Goal: Check status: Check status

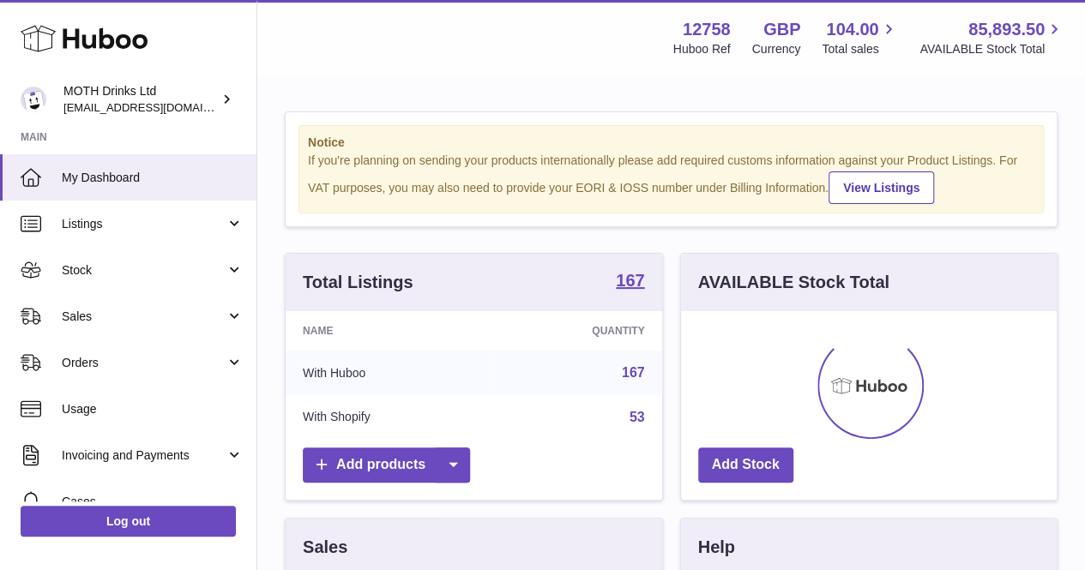
scroll to position [268, 376]
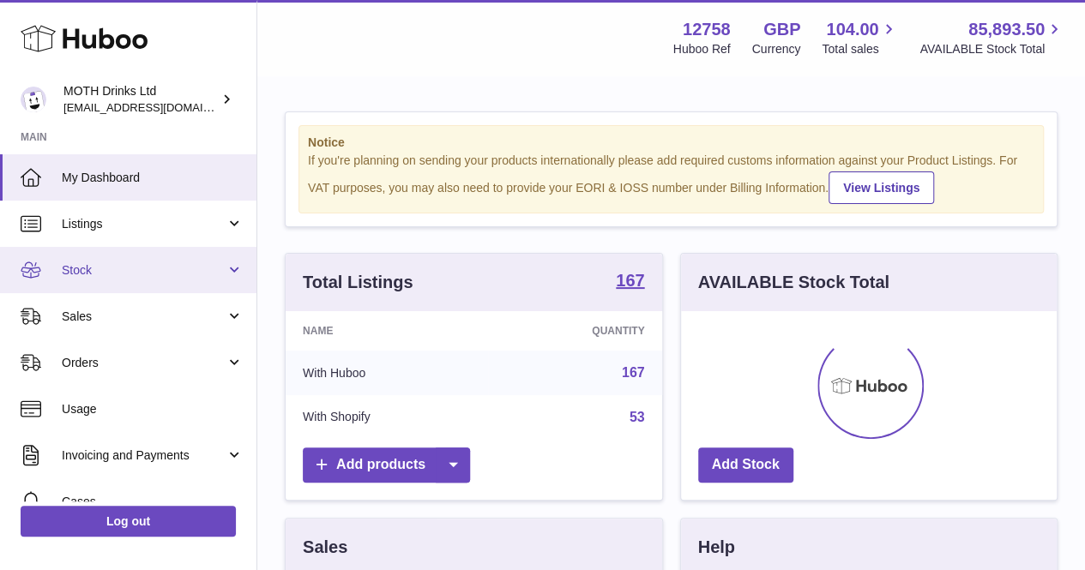
click at [147, 268] on span "Stock" at bounding box center [144, 270] width 164 height 16
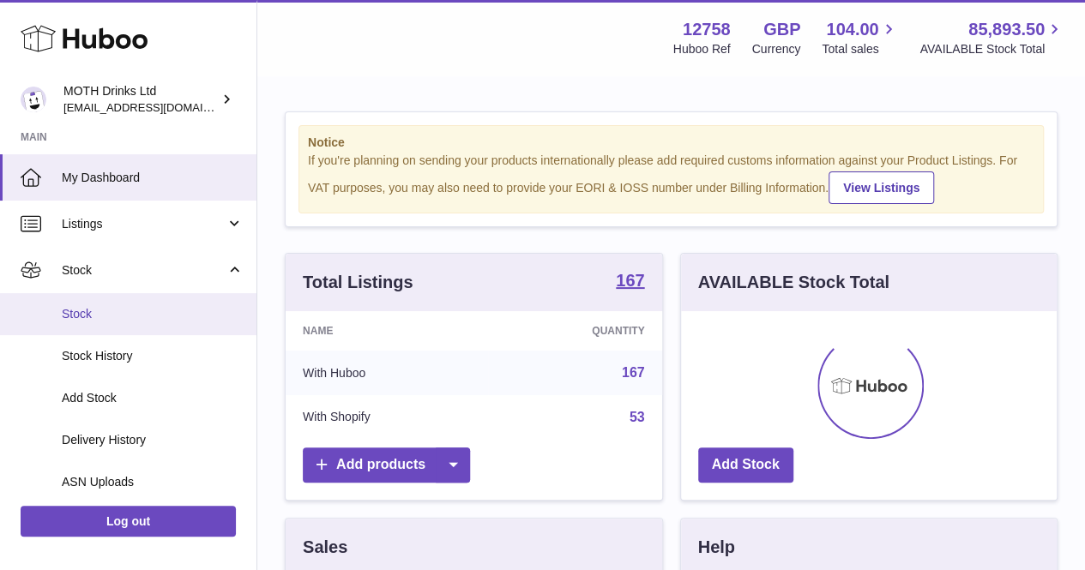
click at [131, 324] on link "Stock" at bounding box center [128, 314] width 256 height 42
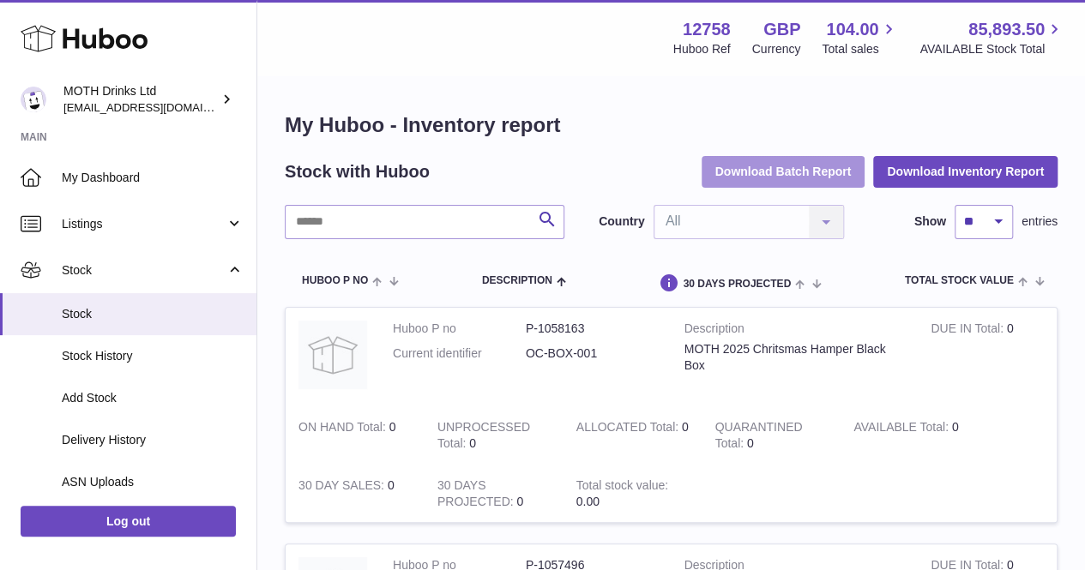
click at [793, 176] on button "Download Batch Report" at bounding box center [783, 171] width 164 height 31
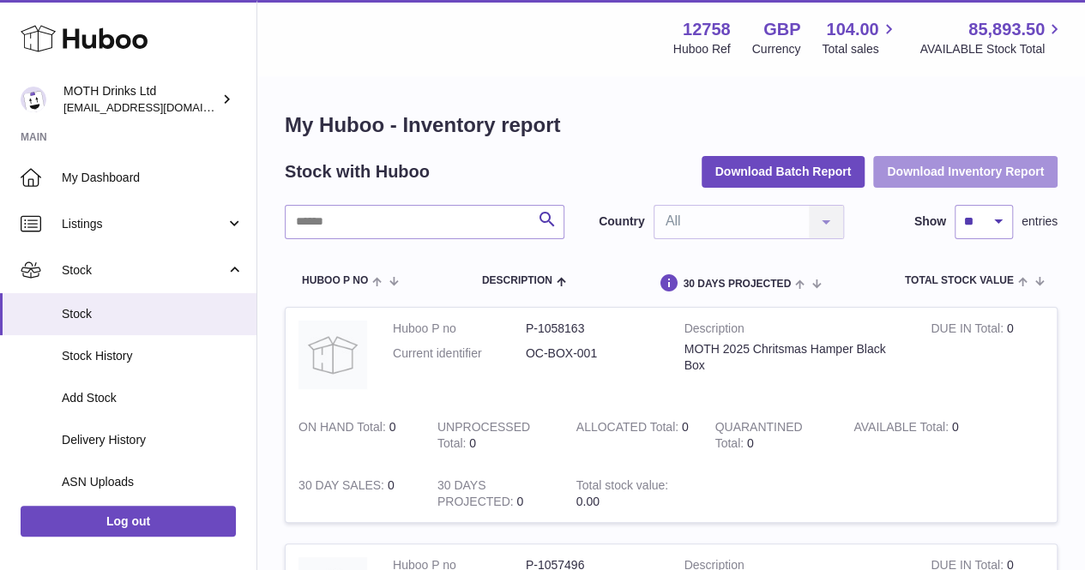
click at [957, 174] on button "Download Inventory Report" at bounding box center [965, 171] width 184 height 31
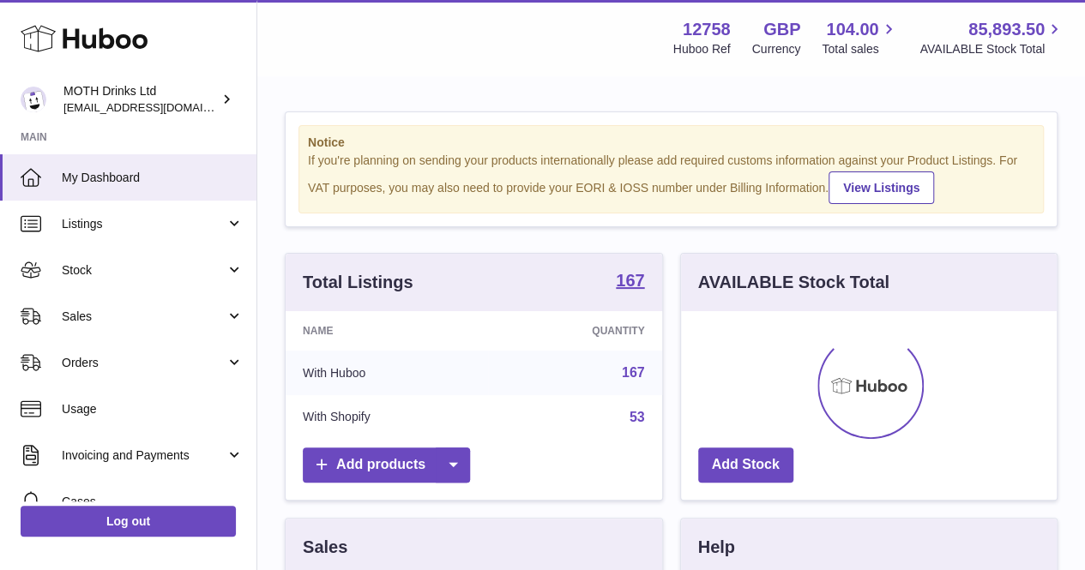
scroll to position [857114, 857005]
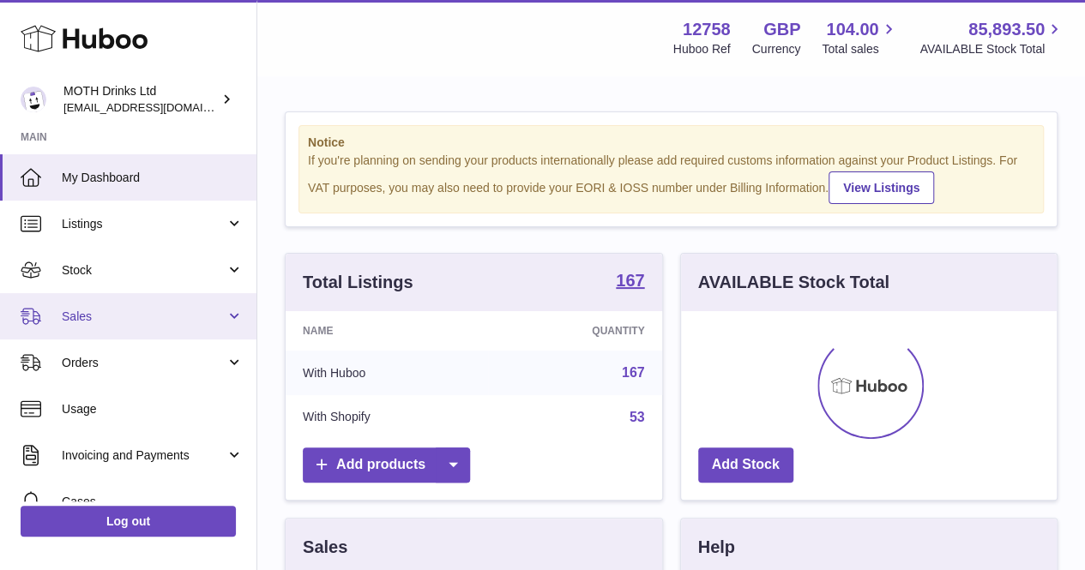
click at [127, 304] on link "Sales" at bounding box center [128, 316] width 256 height 46
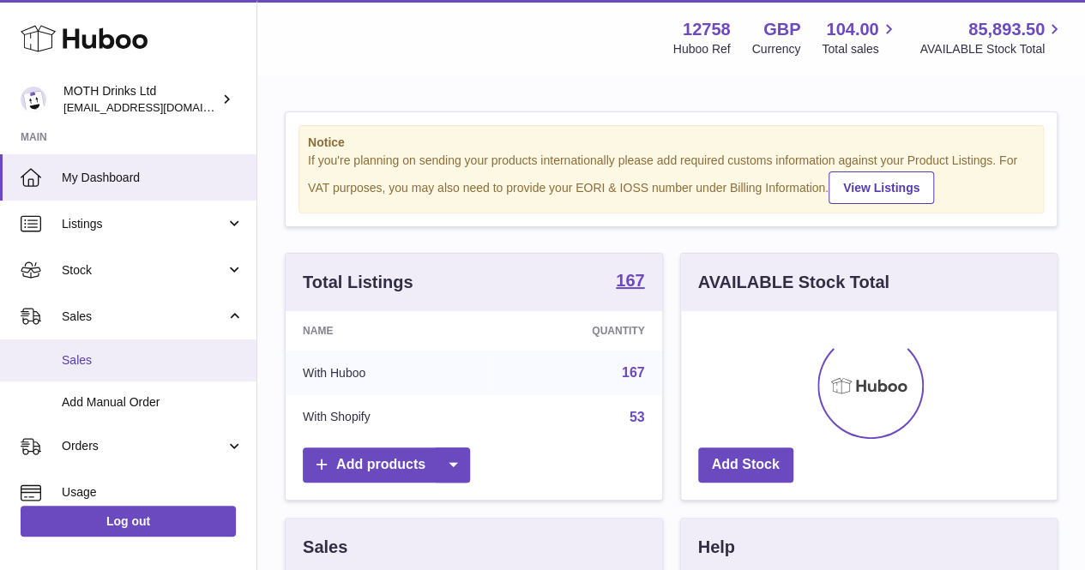
click at [100, 368] on span "Sales" at bounding box center [153, 360] width 182 height 16
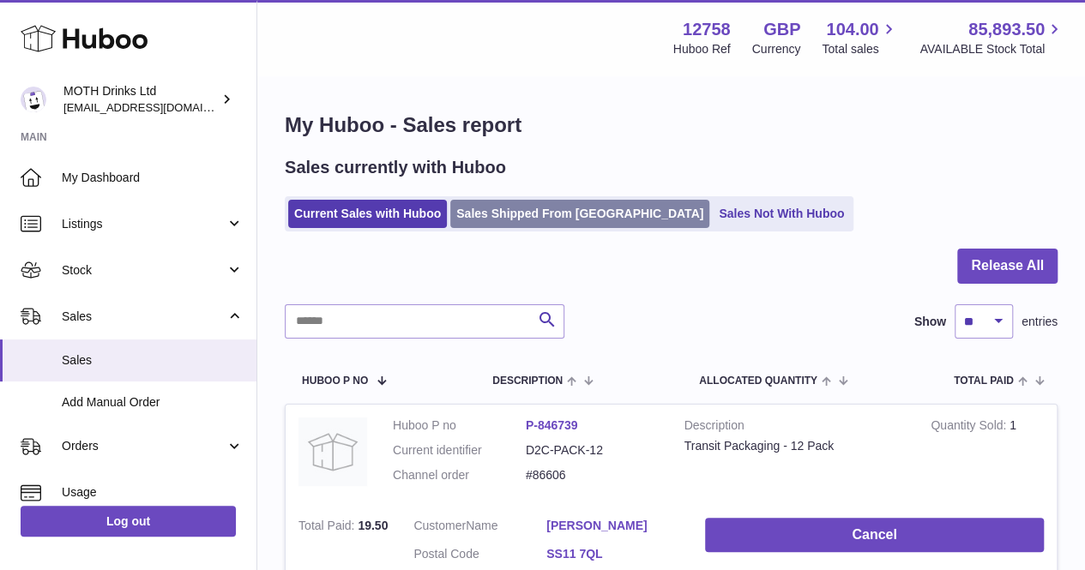
click at [575, 219] on link "Sales Shipped From [GEOGRAPHIC_DATA]" at bounding box center [579, 214] width 259 height 28
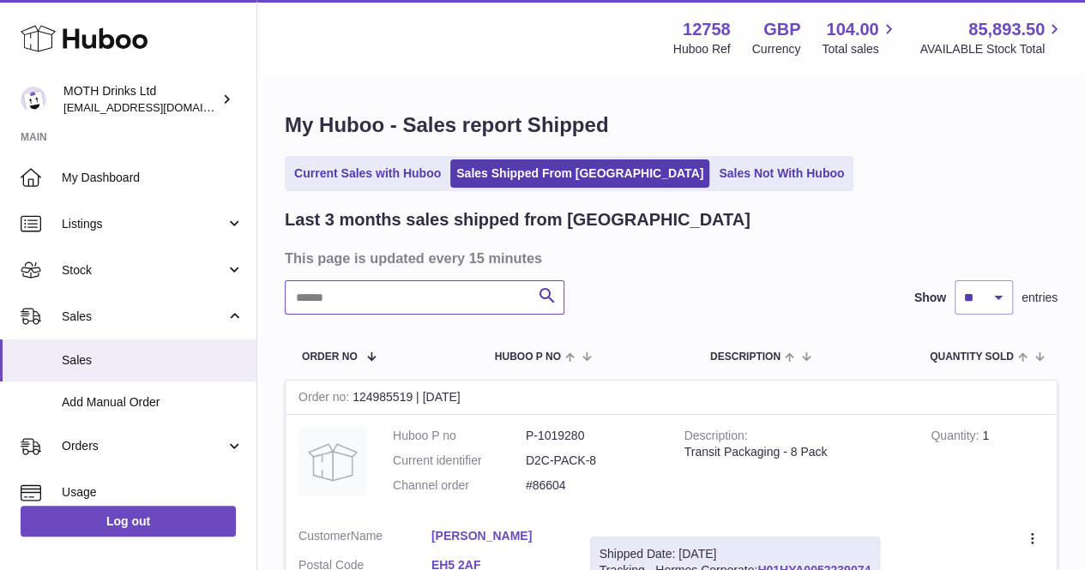
click at [418, 308] on input "text" at bounding box center [425, 297] width 280 height 34
paste input "**********"
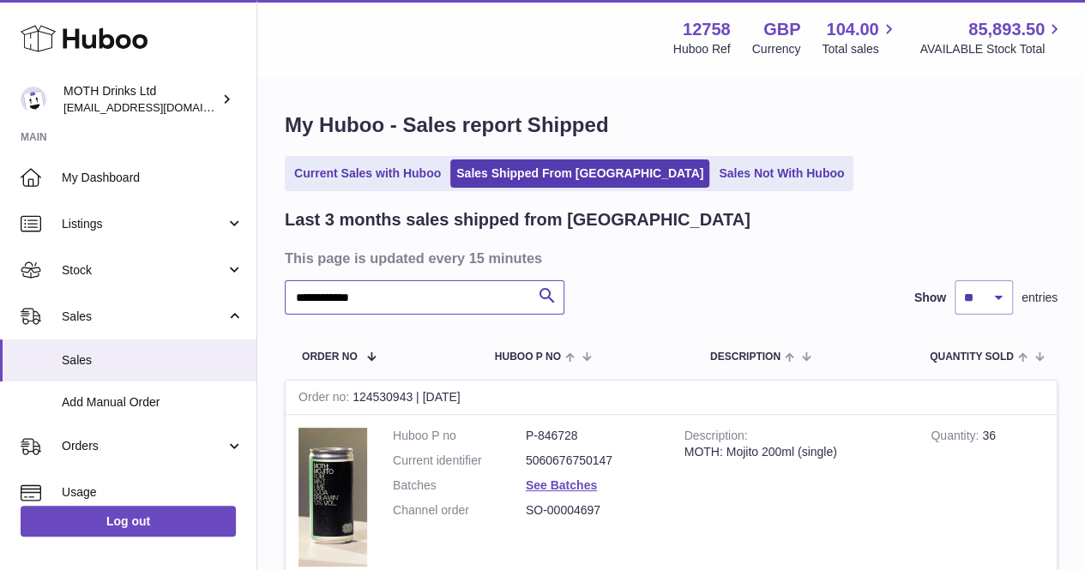
scroll to position [245, 0]
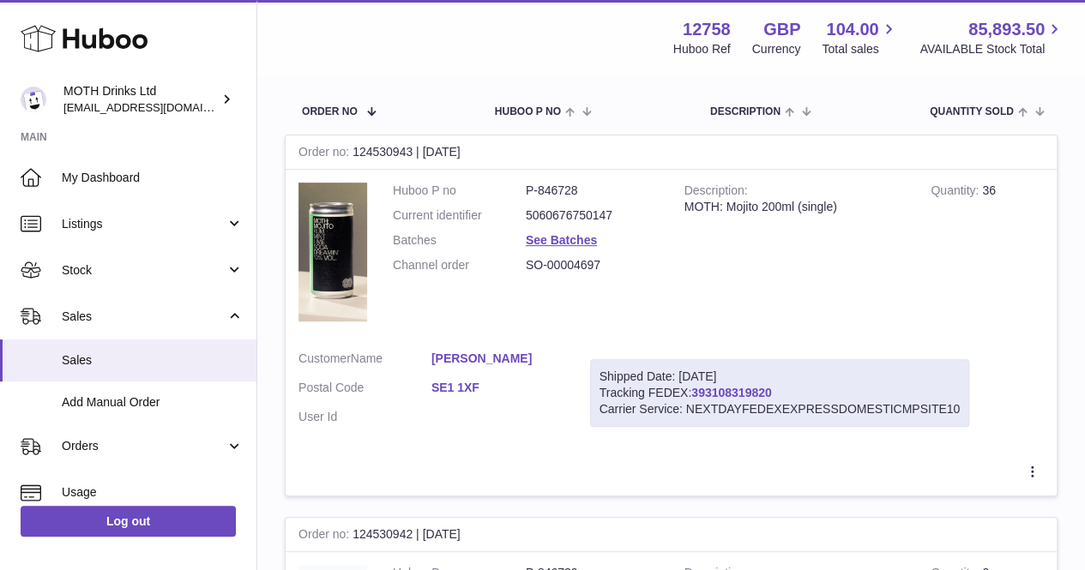
click at [758, 394] on link "393108319820" at bounding box center [731, 393] width 80 height 14
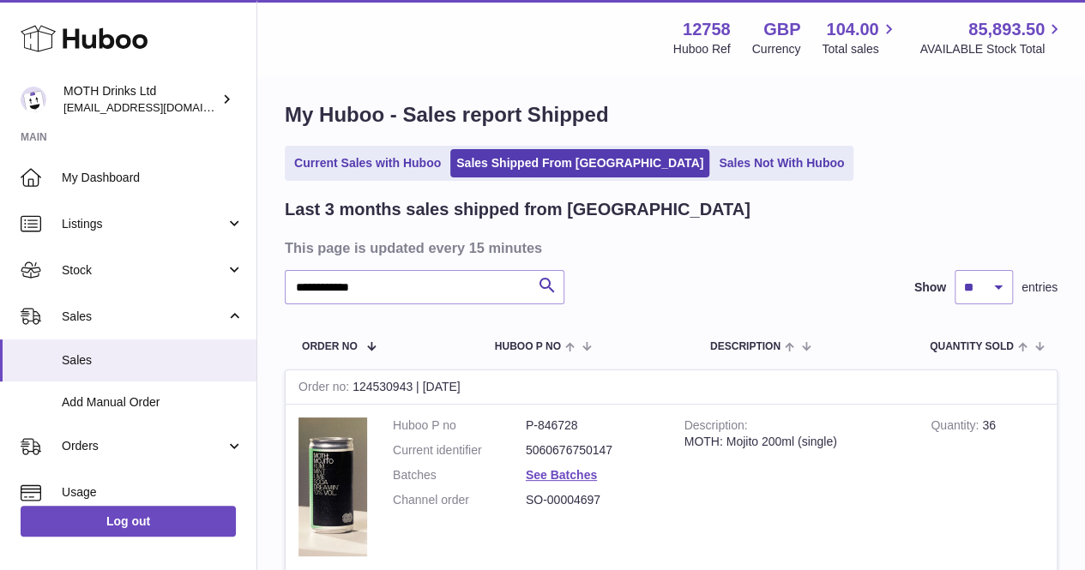
scroll to position [0, 0]
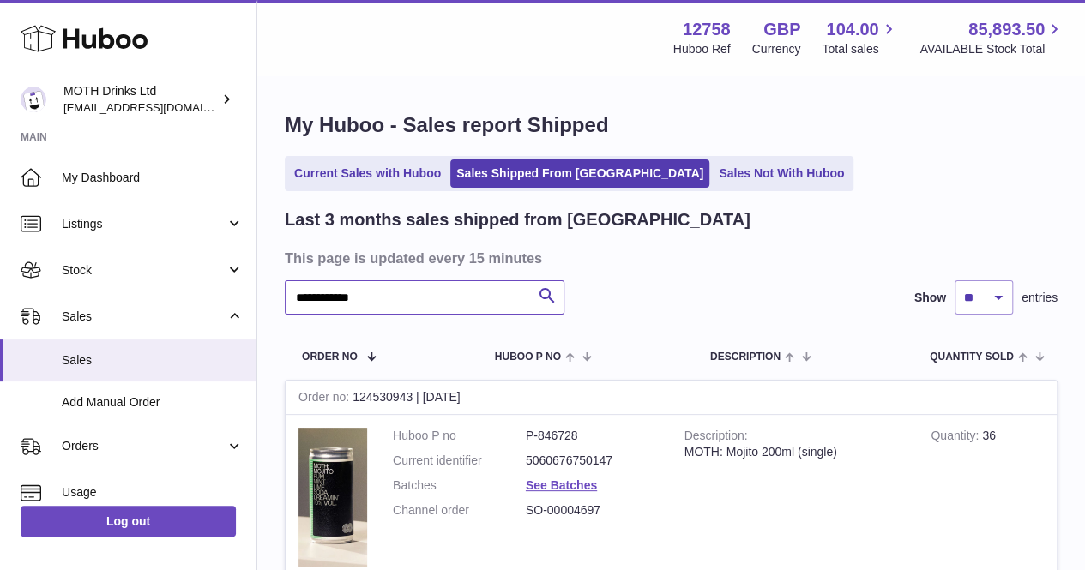
click at [413, 298] on input "**********" at bounding box center [425, 297] width 280 height 34
paste input "text"
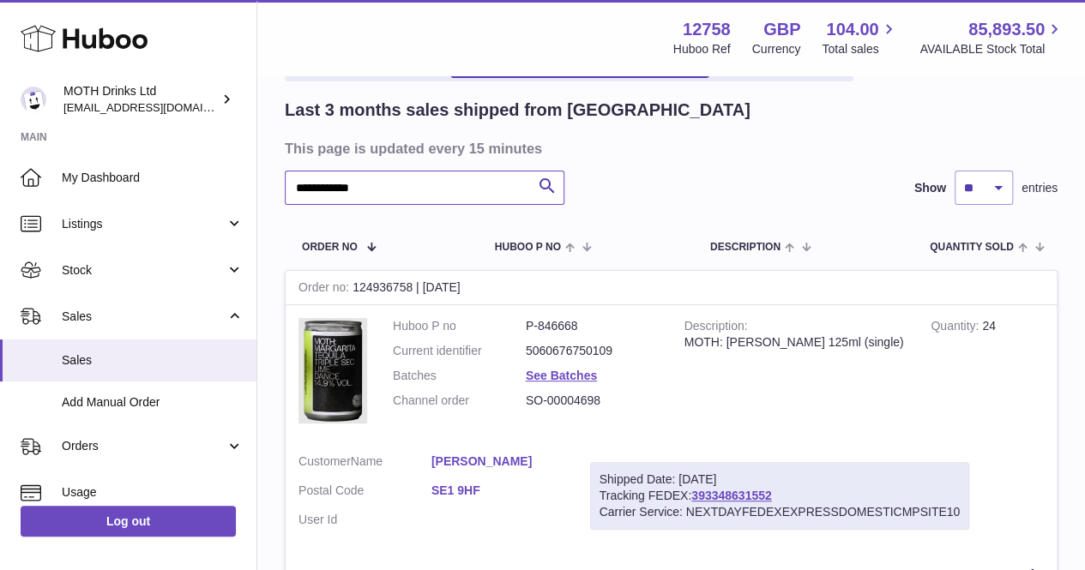
scroll to position [111, 0]
click at [739, 490] on link "393348631552" at bounding box center [731, 495] width 80 height 14
click at [478, 184] on input "**********" at bounding box center [425, 187] width 280 height 34
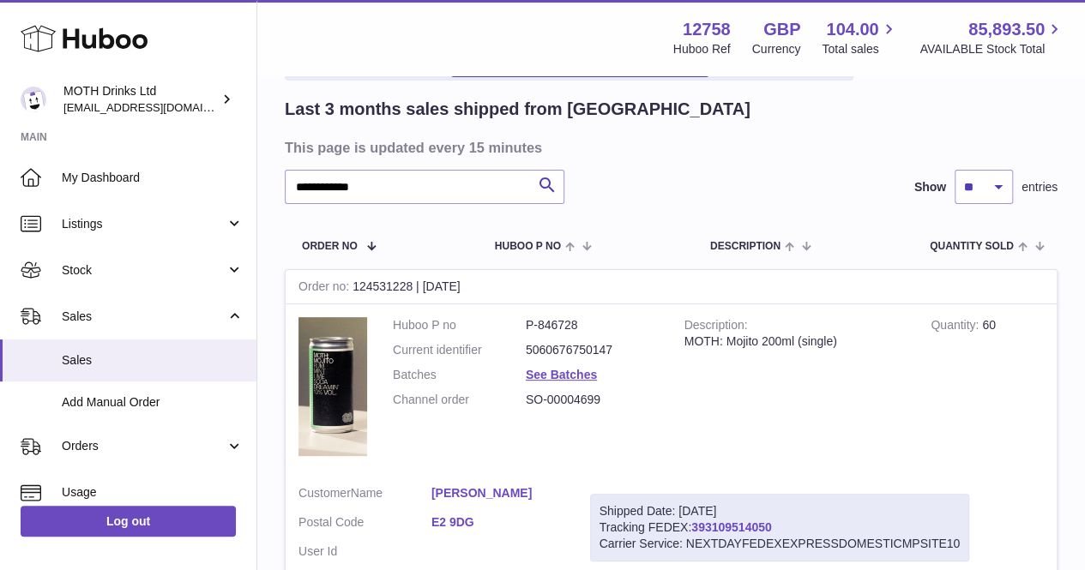
click at [739, 528] on link "393109514050" at bounding box center [731, 527] width 80 height 14
click at [464, 195] on input "**********" at bounding box center [425, 187] width 280 height 34
paste input "text"
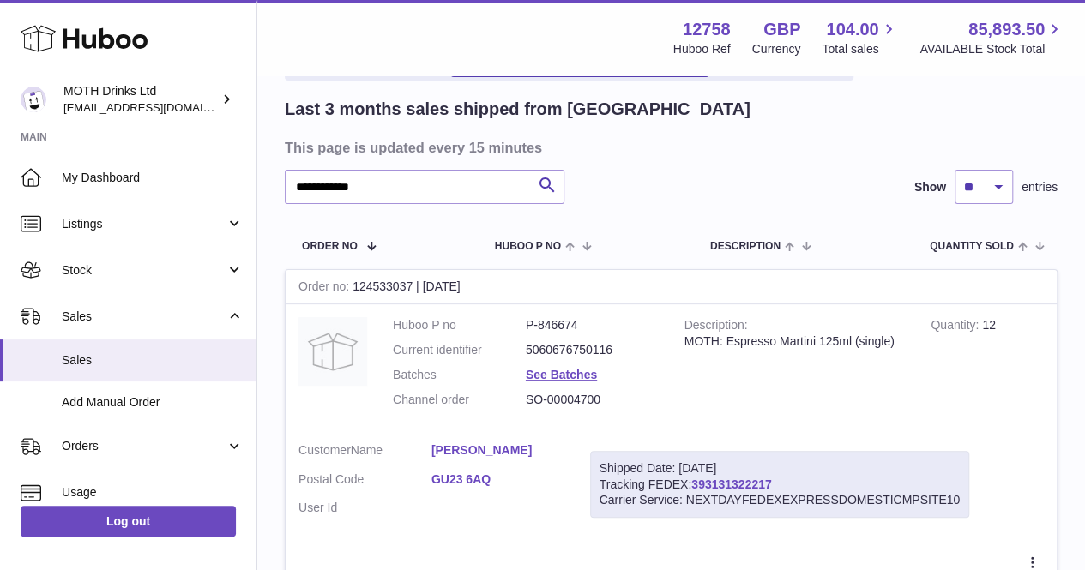
click at [708, 483] on link "393131322217" at bounding box center [731, 485] width 80 height 14
click at [441, 190] on input "**********" at bounding box center [425, 187] width 280 height 34
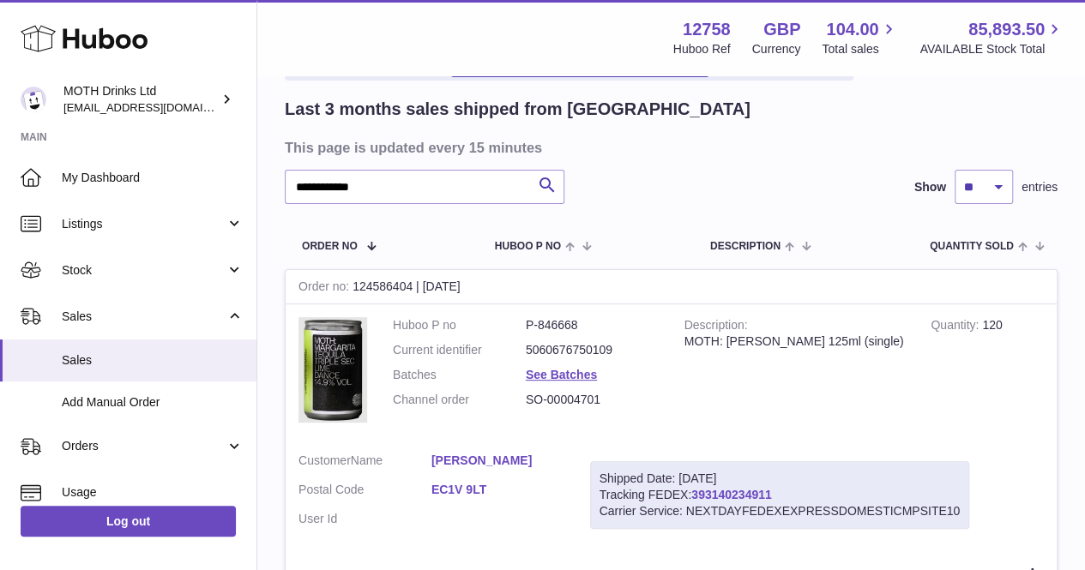
click at [712, 491] on link "393140234911" at bounding box center [731, 495] width 80 height 14
click at [401, 190] on input "**********" at bounding box center [425, 187] width 280 height 34
paste input "text"
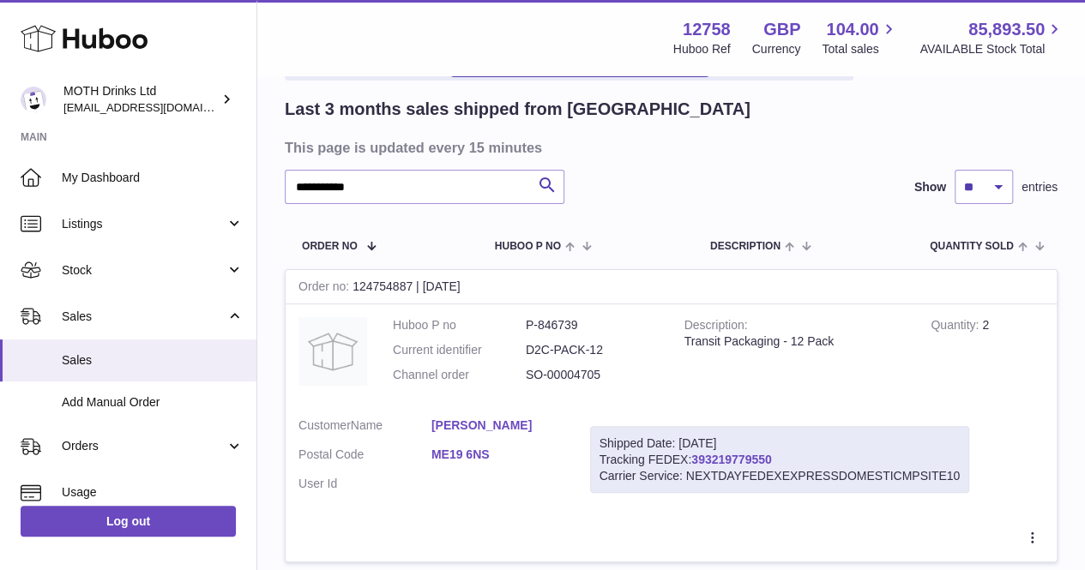
click at [748, 455] on link "393219779550" at bounding box center [731, 460] width 80 height 14
click at [394, 191] on input "**********" at bounding box center [425, 187] width 280 height 34
paste input "text"
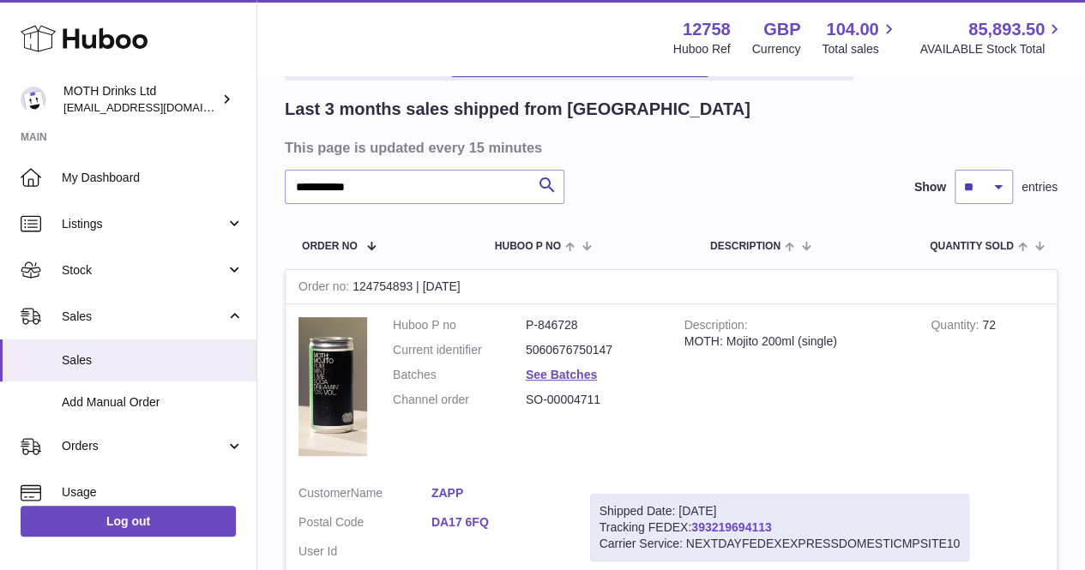
click at [727, 527] on link "393219694113" at bounding box center [731, 527] width 80 height 14
drag, startPoint x: 468, startPoint y: 181, endPoint x: 261, endPoint y: 176, distance: 207.6
paste input "text"
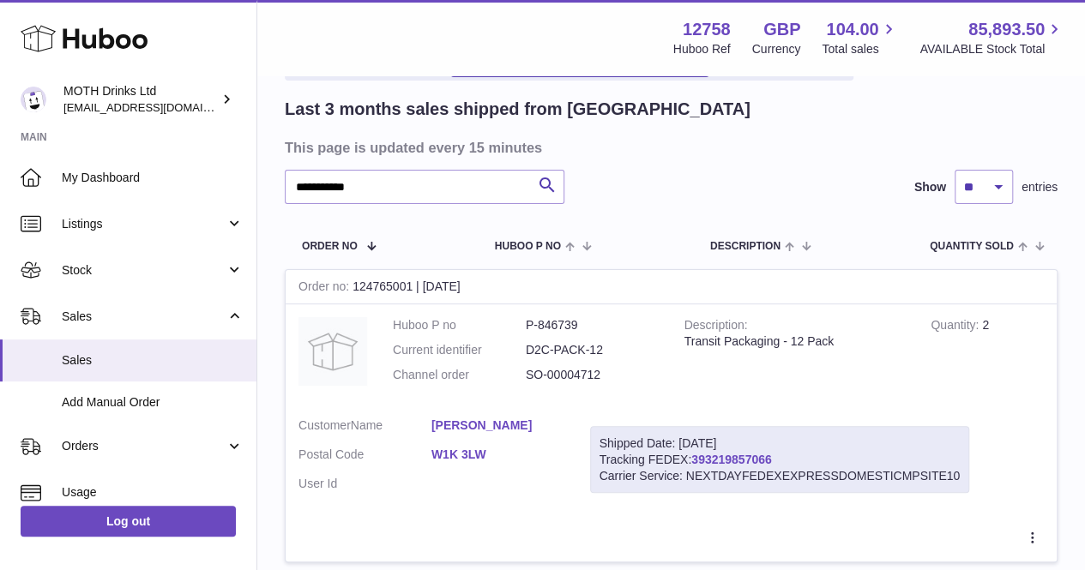
click at [727, 459] on link "393219857066" at bounding box center [731, 460] width 80 height 14
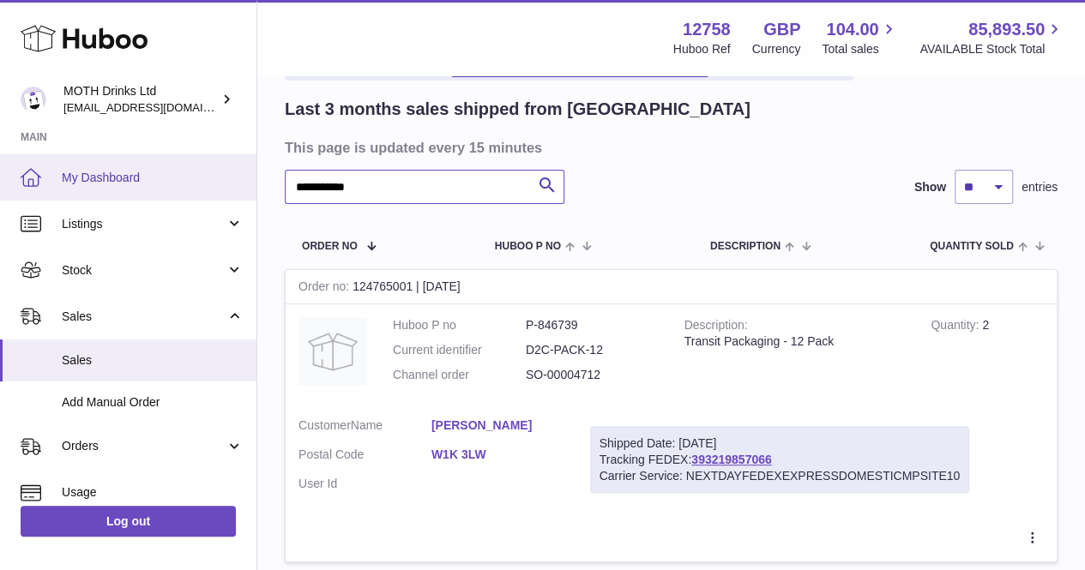
drag, startPoint x: 409, startPoint y: 189, endPoint x: 243, endPoint y: 191, distance: 165.5
paste input "text"
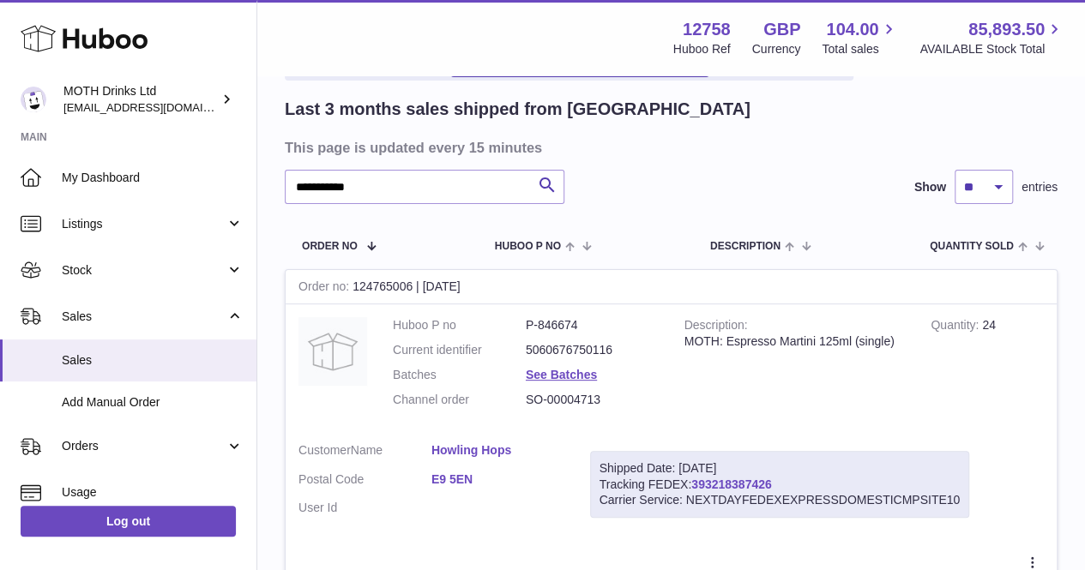
click at [695, 478] on link "393218387426" at bounding box center [731, 485] width 80 height 14
drag, startPoint x: 406, startPoint y: 184, endPoint x: 269, endPoint y: 183, distance: 136.3
paste input "text"
click at [706, 484] on link "393292820771" at bounding box center [731, 485] width 80 height 14
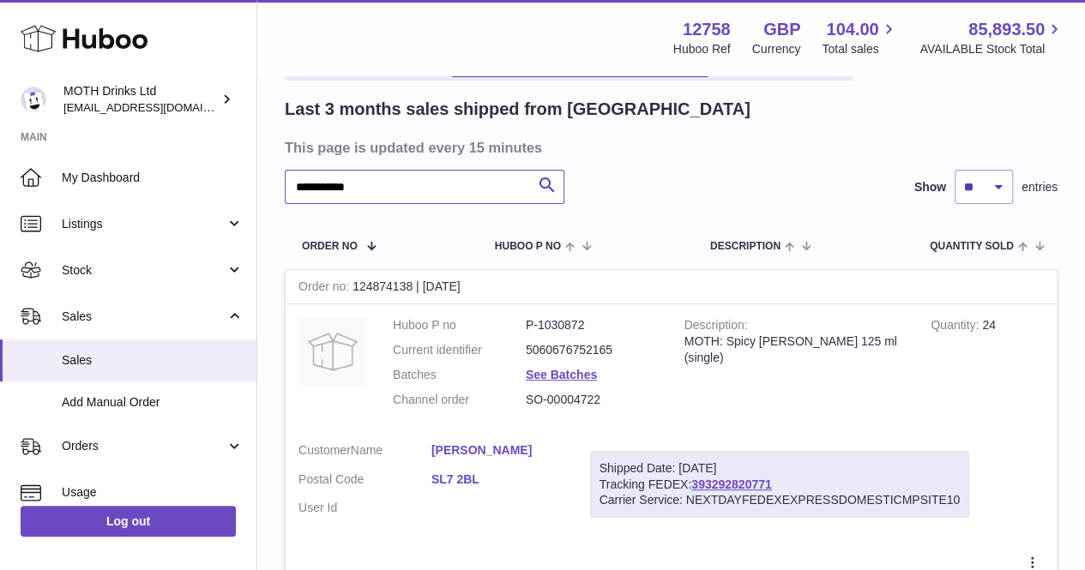
drag, startPoint x: 418, startPoint y: 189, endPoint x: 283, endPoint y: 195, distance: 134.8
click at [283, 195] on div "**********" at bounding box center [670, 479] width 827 height 1025
paste input "text"
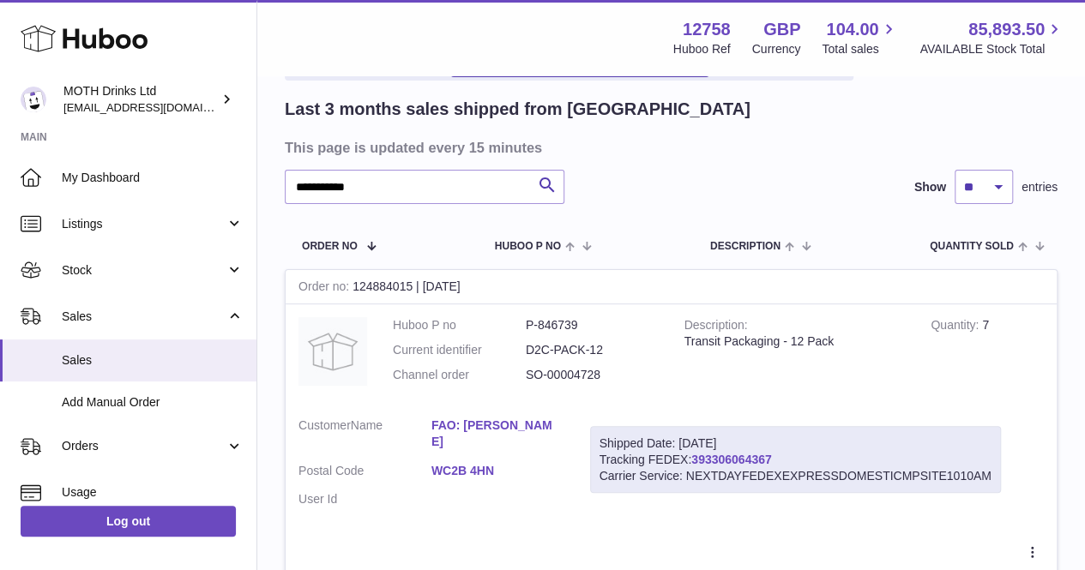
click at [734, 461] on link "393306064367" at bounding box center [731, 460] width 80 height 14
drag, startPoint x: 415, startPoint y: 187, endPoint x: 266, endPoint y: 189, distance: 149.2
paste input "text"
type input "**********"
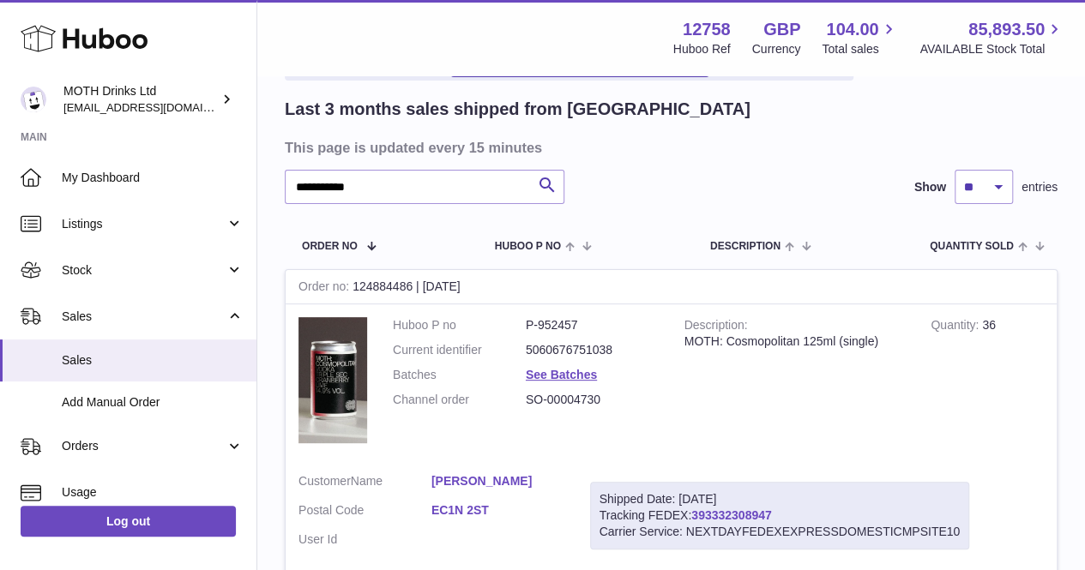
click at [742, 511] on link "393332308947" at bounding box center [731, 515] width 80 height 14
